Goal: Transaction & Acquisition: Purchase product/service

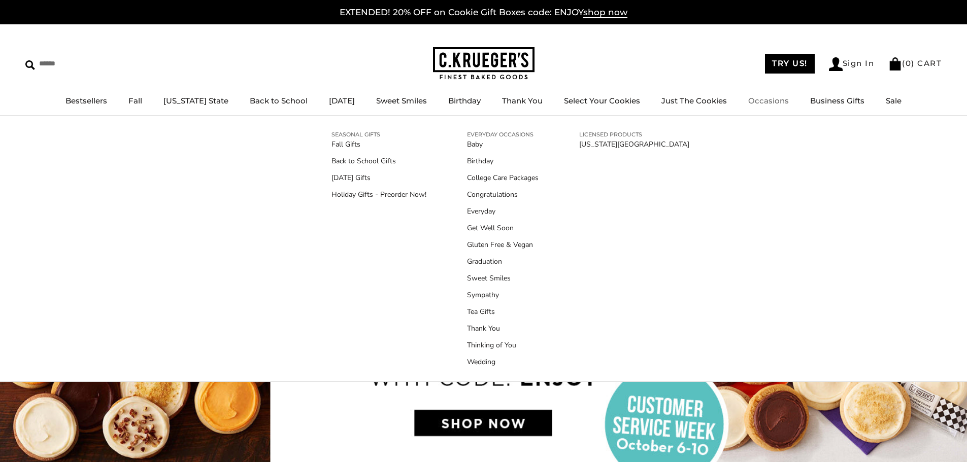
click at [766, 103] on link "Occasions" at bounding box center [768, 101] width 41 height 10
click at [383, 193] on link "Holiday Gifts - Preorder Now!" at bounding box center [378, 194] width 95 height 11
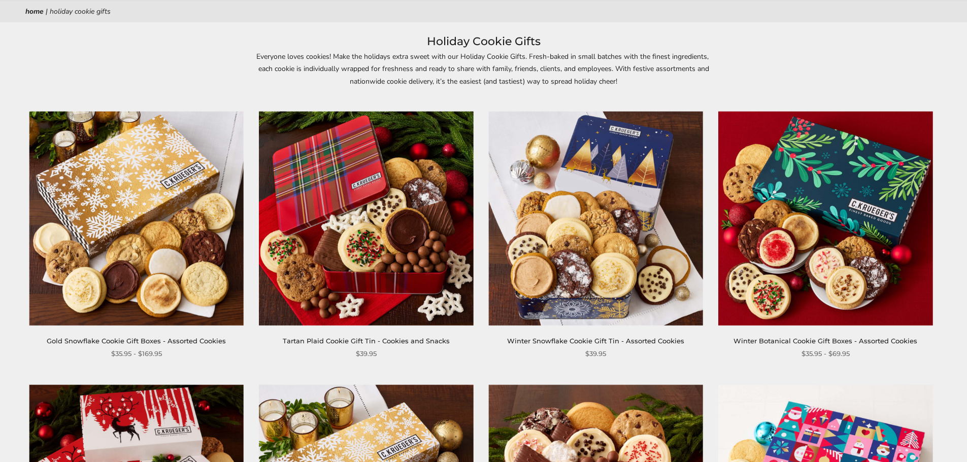
scroll to position [102, 0]
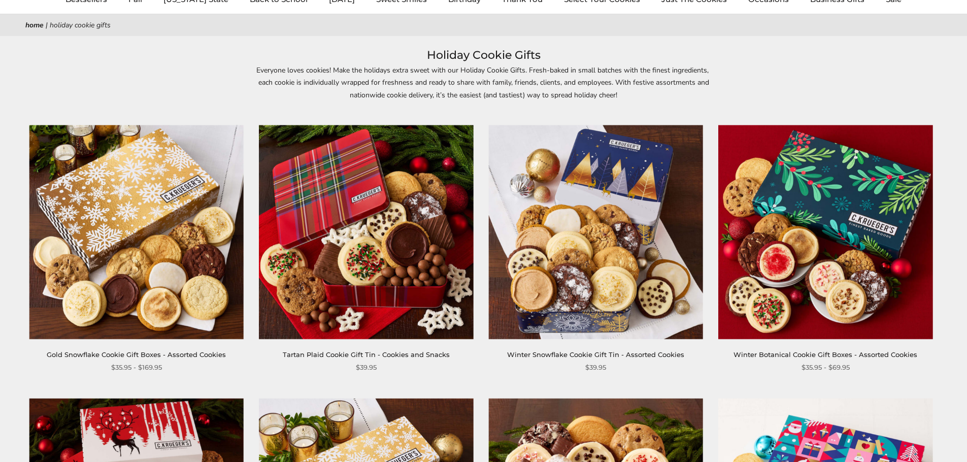
click at [163, 266] on img at bounding box center [136, 232] width 214 height 214
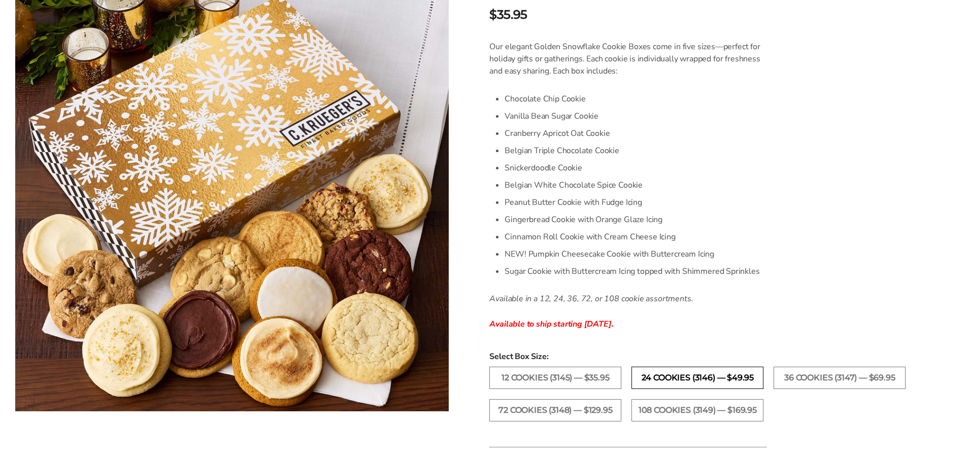
click at [721, 373] on label "24 Cookies (3146) — $49.95" at bounding box center [697, 378] width 132 height 22
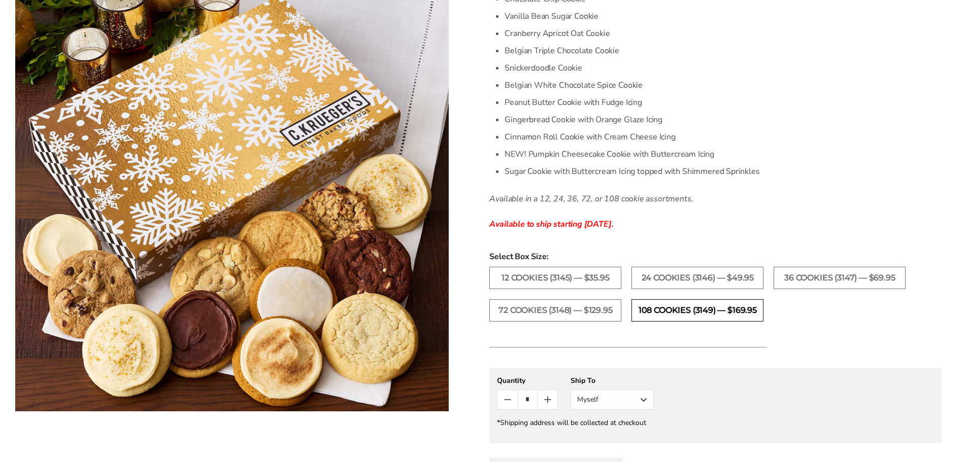
scroll to position [508, 0]
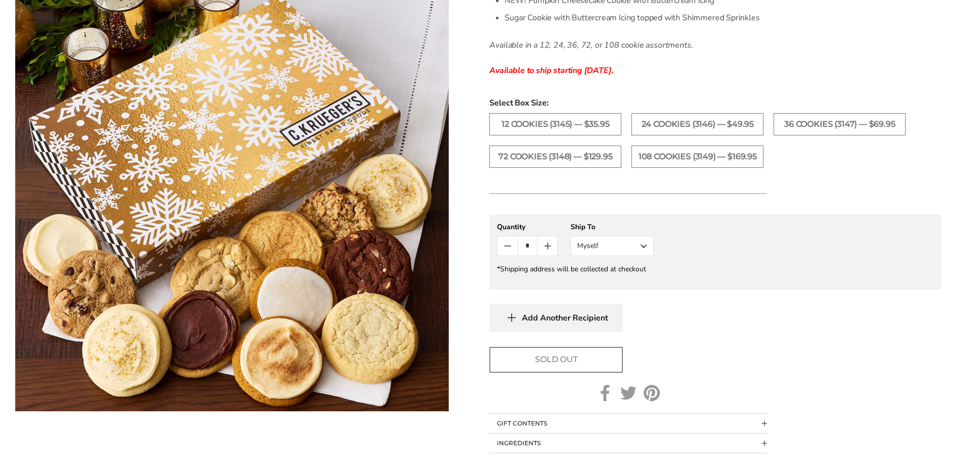
click at [533, 247] on input "*" at bounding box center [528, 246] width 20 height 19
type input "**"
click at [884, 337] on form "C.KRUEGER'S Gold Snowflake Cookie Gift Boxes - Assorted Cookies SKU: 3146 $49.9…" at bounding box center [715, 53] width 452 height 800
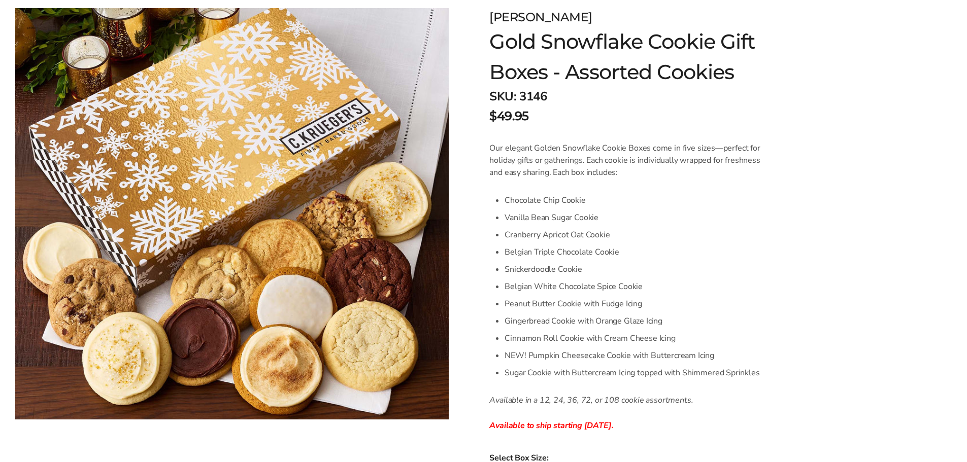
scroll to position [0, 0]
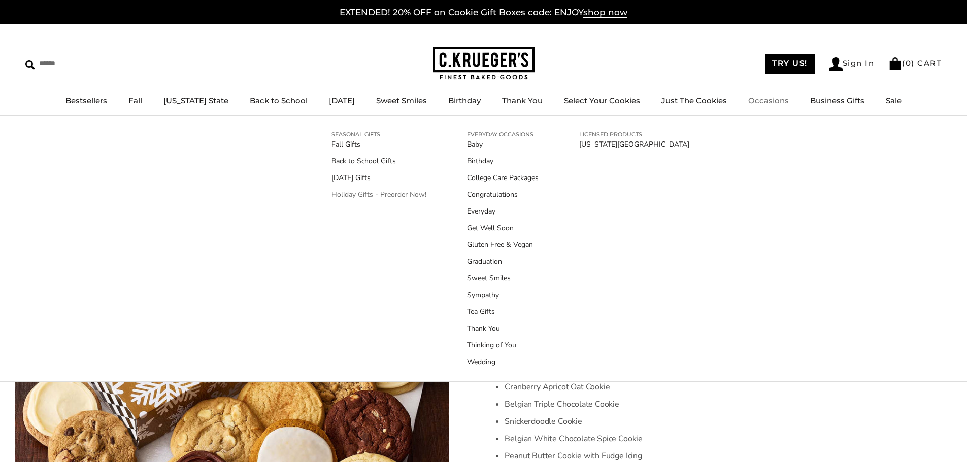
click at [392, 198] on link "Holiday Gifts - Preorder Now!" at bounding box center [378, 194] width 95 height 11
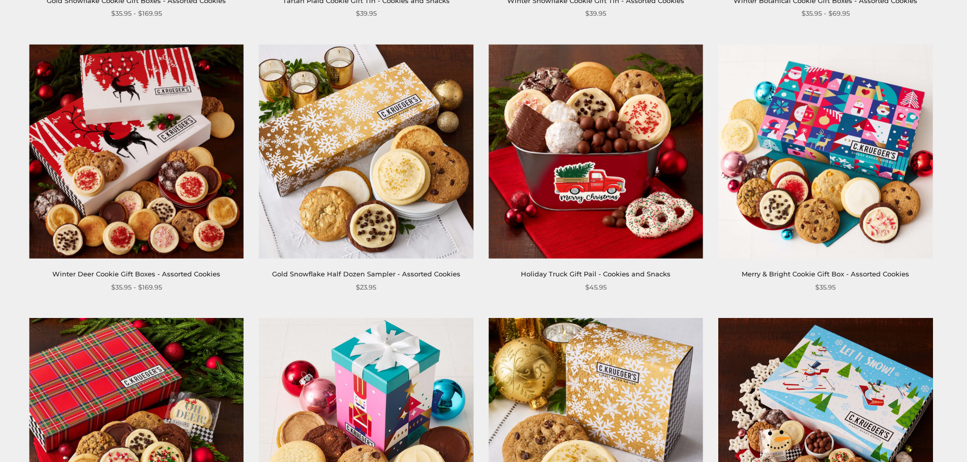
scroll to position [457, 0]
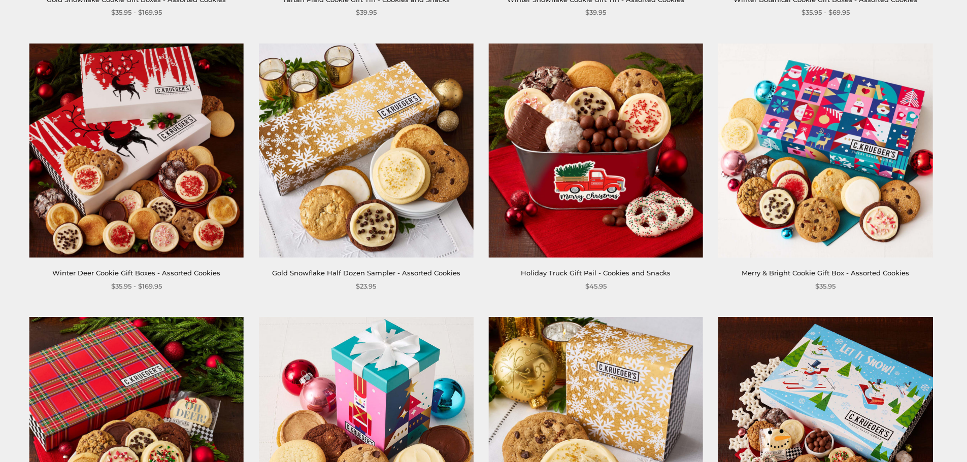
click at [116, 94] on img at bounding box center [136, 151] width 214 height 214
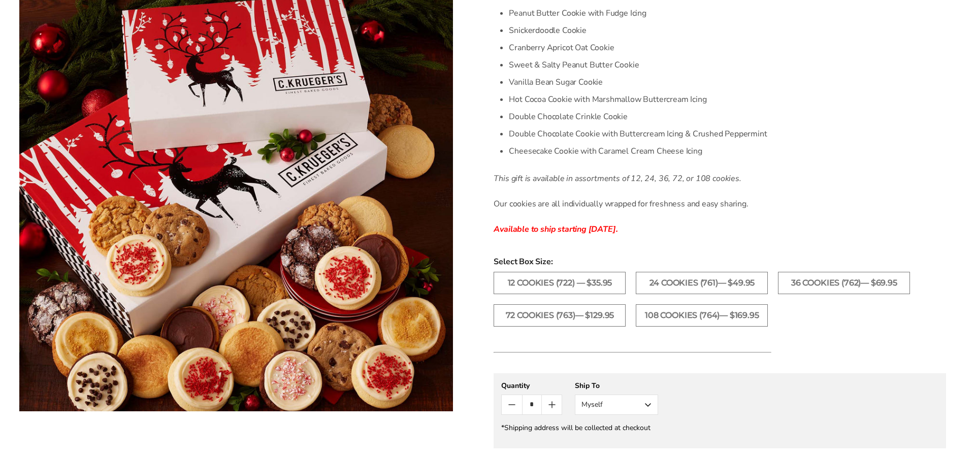
scroll to position [457, 0]
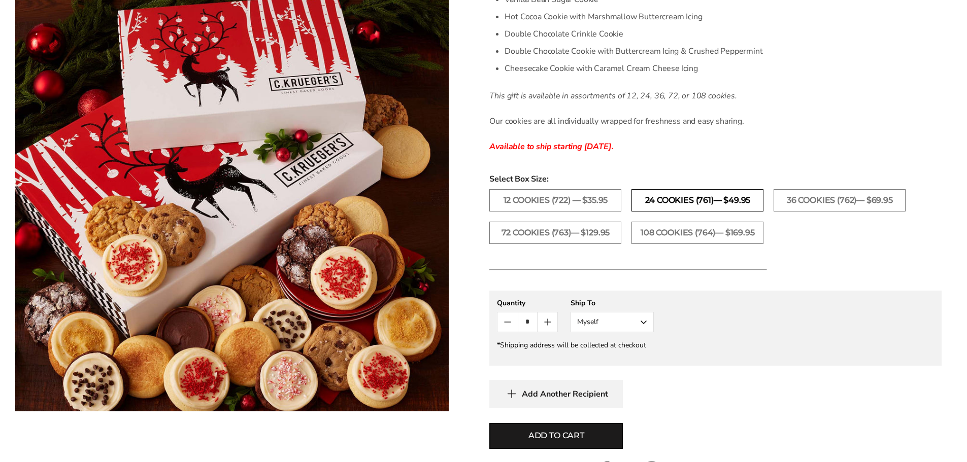
click at [722, 206] on label "24 Cookies (761)— $49.95" at bounding box center [697, 200] width 132 height 22
click at [527, 320] on input "*" at bounding box center [528, 322] width 20 height 19
drag, startPoint x: 594, startPoint y: 436, endPoint x: 680, endPoint y: 408, distance: 90.7
click at [597, 434] on button "Add to cart" at bounding box center [555, 436] width 133 height 26
type input "*"
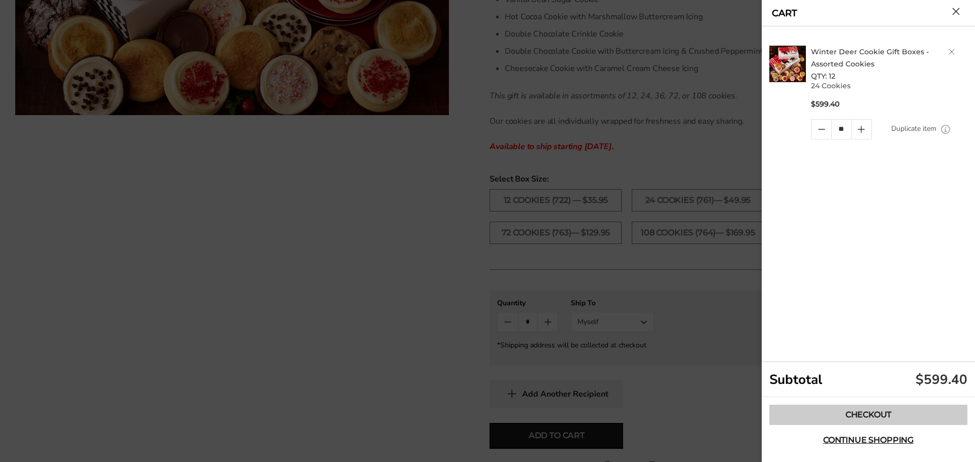
click at [857, 416] on link "Checkout" at bounding box center [868, 415] width 198 height 20
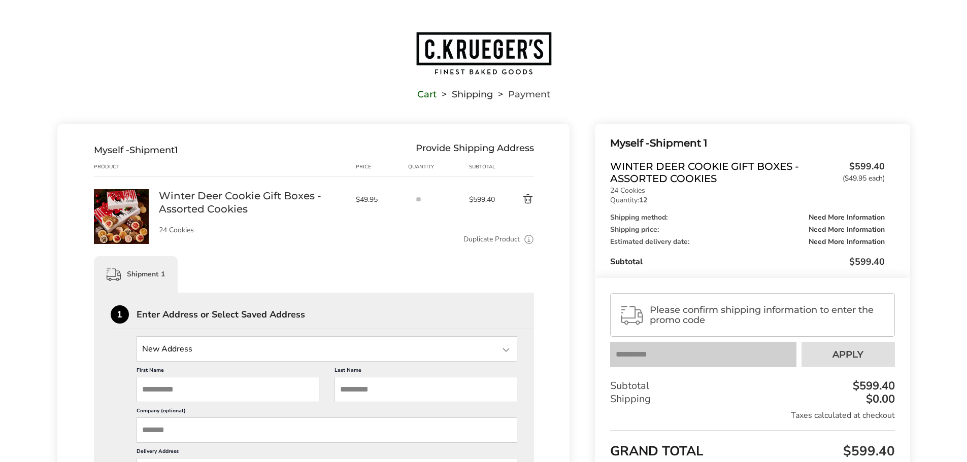
click at [747, 322] on span "Please confirm shipping information to enter the promo code" at bounding box center [768, 315] width 236 height 20
click at [422, 202] on input "**" at bounding box center [418, 199] width 20 height 20
click at [415, 199] on input "**" at bounding box center [418, 199] width 20 height 20
click at [529, 199] on button "Delete product" at bounding box center [516, 199] width 36 height 12
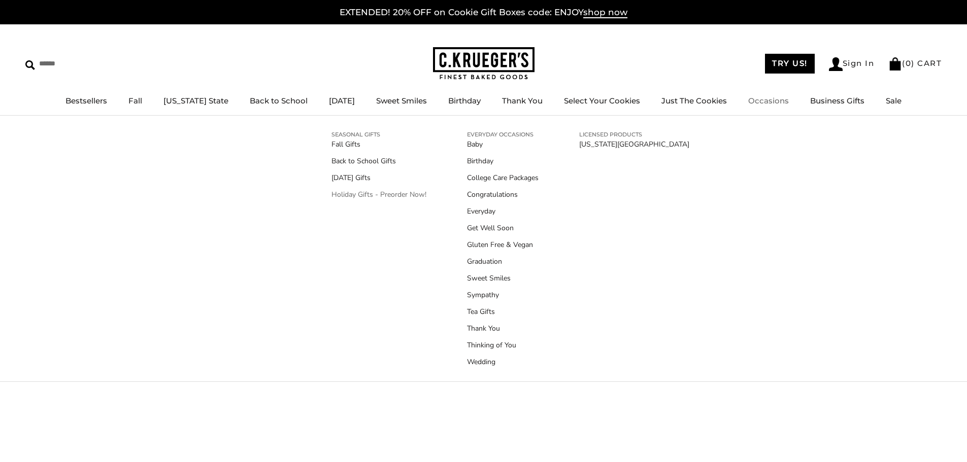
click at [391, 193] on link "Holiday Gifts - Preorder Now!" at bounding box center [378, 194] width 95 height 11
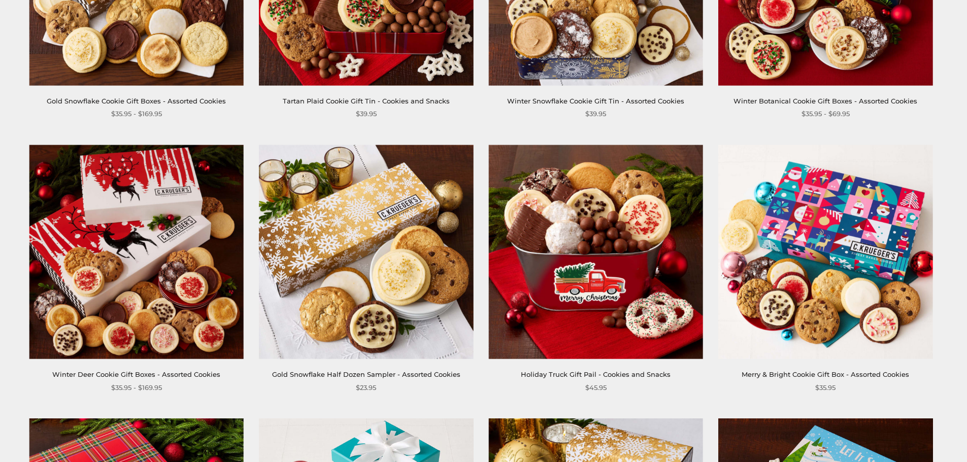
click at [157, 303] on img at bounding box center [136, 252] width 214 height 214
click at [831, 280] on img at bounding box center [825, 252] width 214 height 214
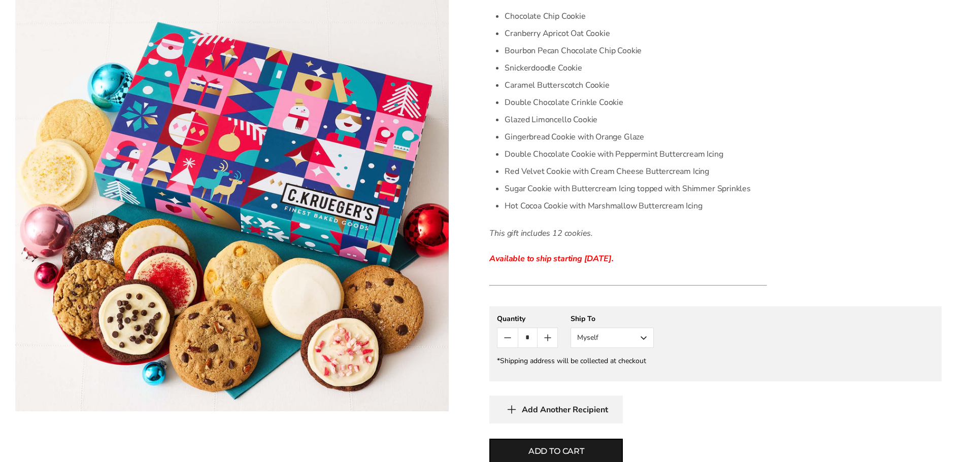
scroll to position [355, 0]
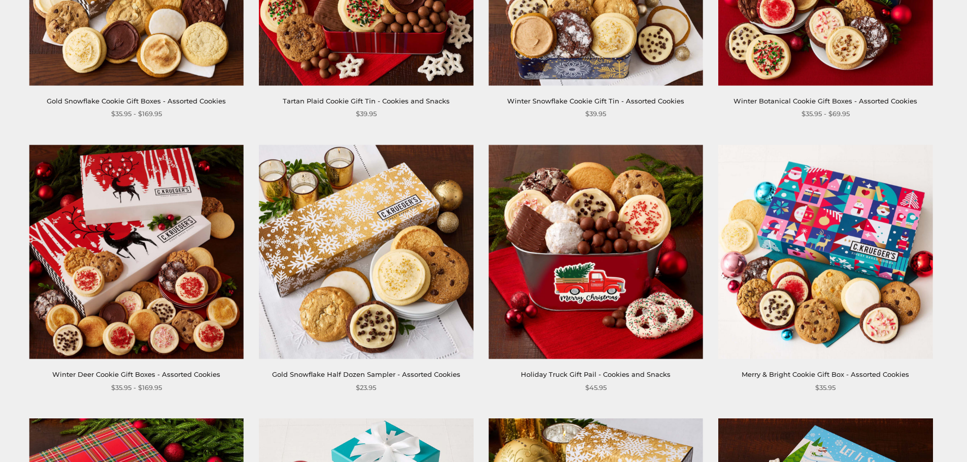
click at [166, 211] on img at bounding box center [136, 252] width 214 height 214
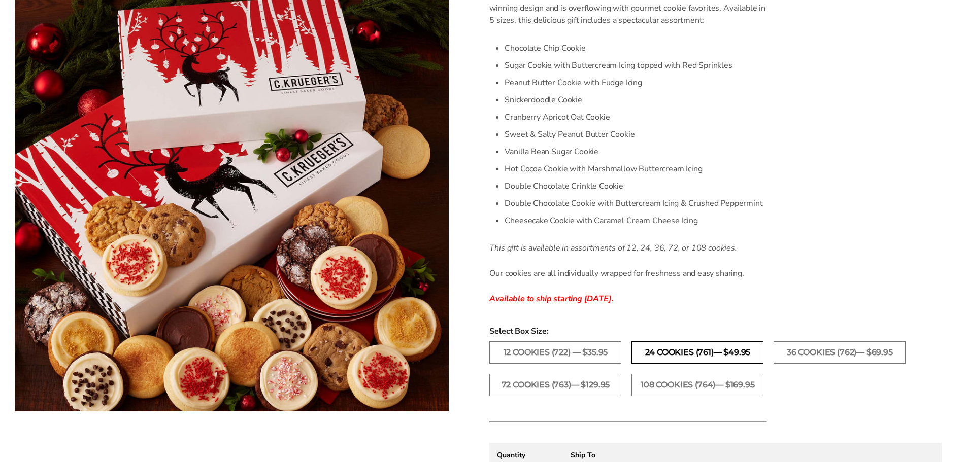
click at [722, 347] on label "24 Cookies (761)— $49.95" at bounding box center [697, 353] width 132 height 22
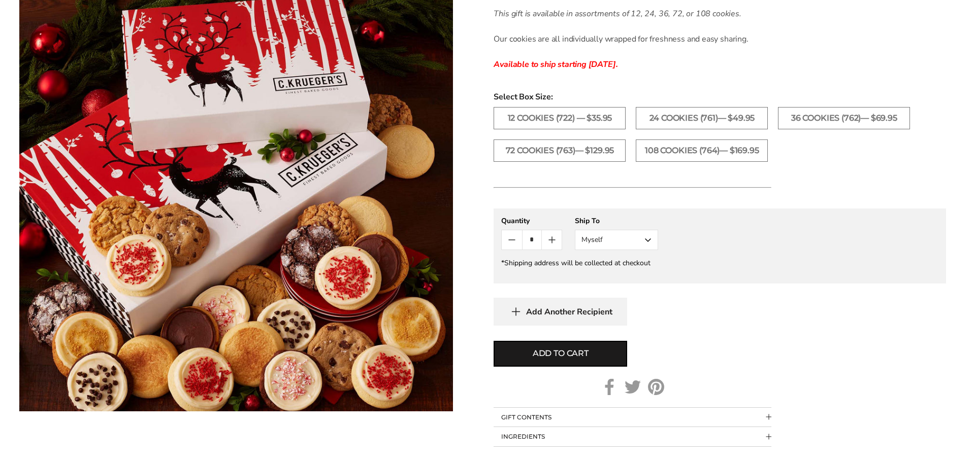
scroll to position [558, 0]
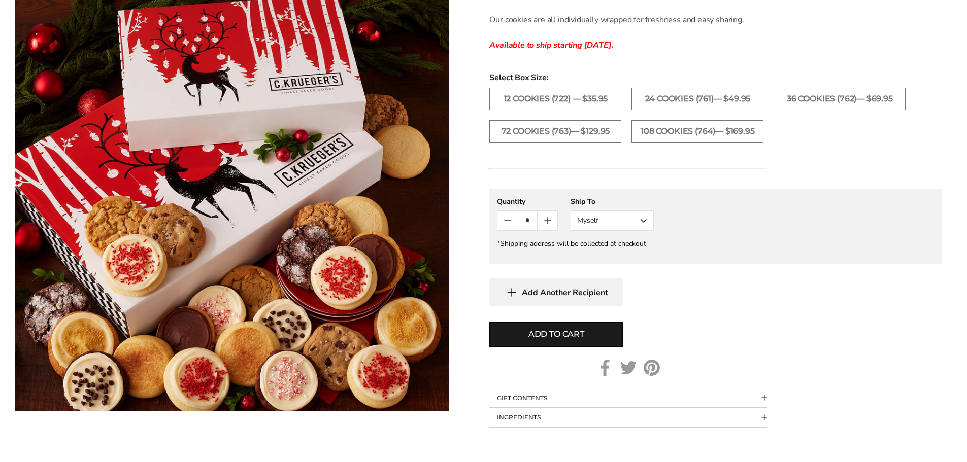
click at [528, 218] on input "*" at bounding box center [528, 220] width 20 height 19
click at [742, 320] on form "C.KRUEGER'S Winter Deer Cookie Gift Boxes - Assorted Cookies SKU: 761 $49.95 / …" at bounding box center [715, 15] width 452 height 826
click at [602, 337] on button "Add to cart" at bounding box center [555, 335] width 133 height 26
type input "*"
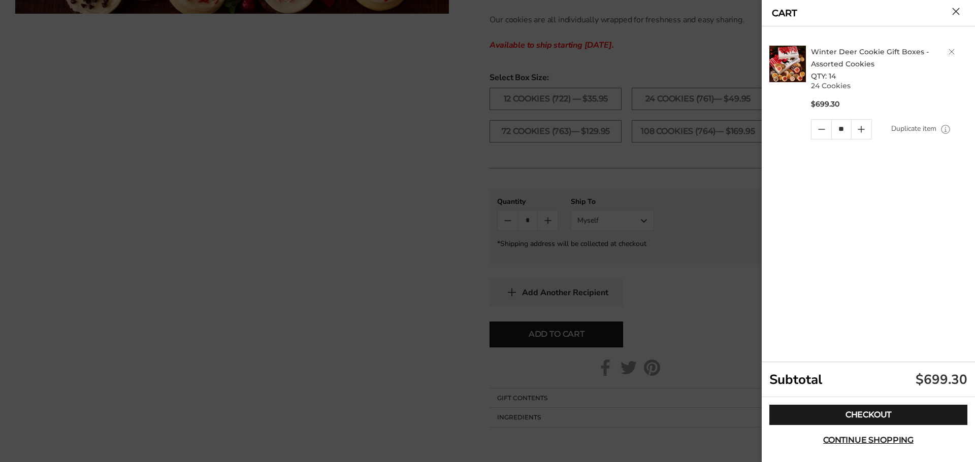
drag, startPoint x: 894, startPoint y: 411, endPoint x: 970, endPoint y: 384, distance: 80.8
click at [894, 410] on link "Checkout" at bounding box center [868, 415] width 198 height 20
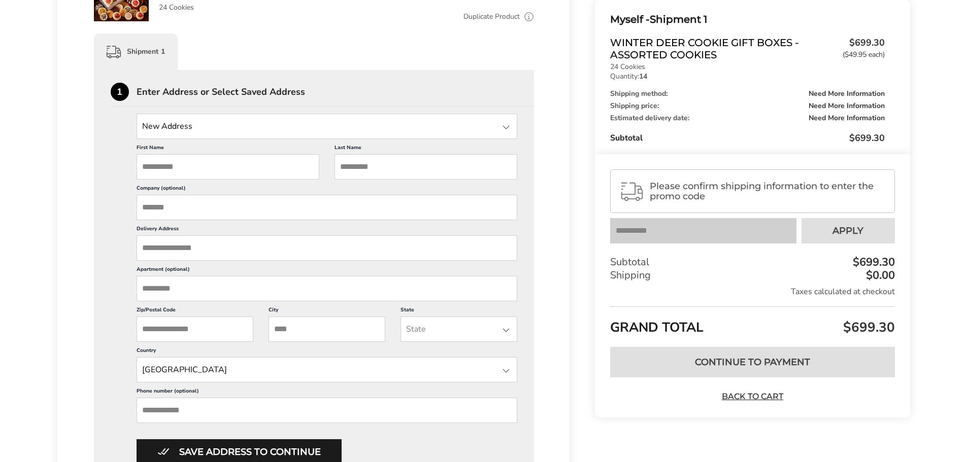
scroll to position [69, 0]
